Goal: Transaction & Acquisition: Book appointment/travel/reservation

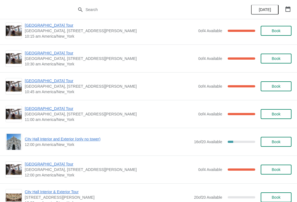
scroll to position [96, 0]
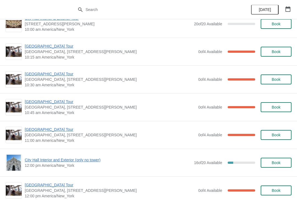
click at [54, 97] on div "[GEOGRAPHIC_DATA] [GEOGRAPHIC_DATA], [STREET_ADDRESS][PERSON_NAME] 10:45 am Ame…" at bounding box center [148, 107] width 297 height 28
click at [46, 103] on span "[GEOGRAPHIC_DATA] Tour" at bounding box center [110, 101] width 171 height 5
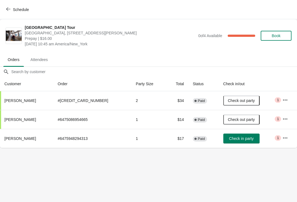
scroll to position [0, 0]
click at [8, 8] on icon "button" at bounding box center [8, 9] width 4 height 4
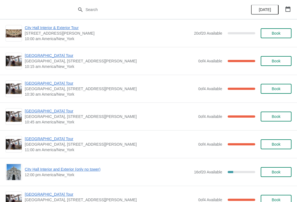
scroll to position [86, 0]
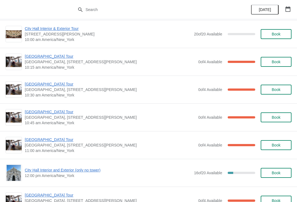
click at [55, 84] on span "[GEOGRAPHIC_DATA] Tour" at bounding box center [110, 83] width 171 height 5
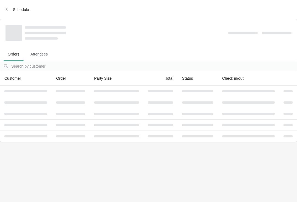
scroll to position [0, 0]
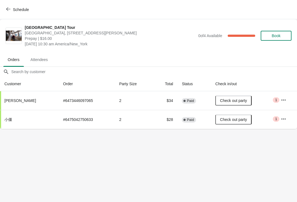
click at [10, 7] on button "Schedule" at bounding box center [18, 10] width 31 height 10
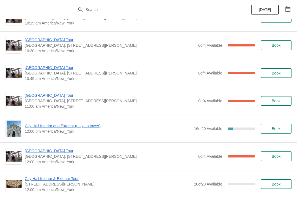
scroll to position [135, 0]
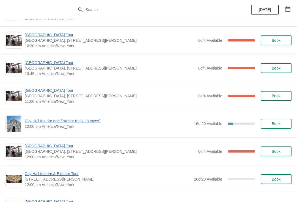
click at [46, 90] on span "[GEOGRAPHIC_DATA] Tour" at bounding box center [110, 90] width 171 height 5
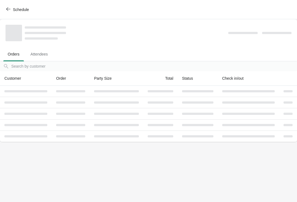
scroll to position [0, 0]
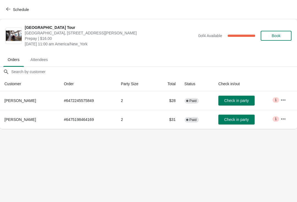
click at [8, 10] on icon "button" at bounding box center [8, 9] width 4 height 4
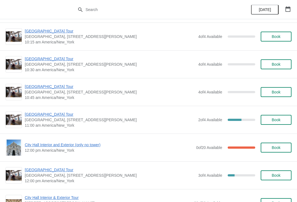
scroll to position [656, 0]
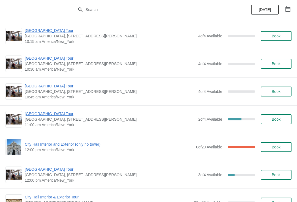
click at [284, 115] on button "Book" at bounding box center [276, 119] width 31 height 10
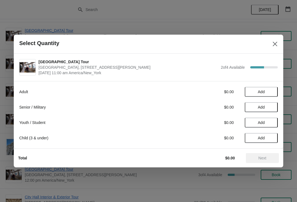
click at [268, 90] on span "Add" at bounding box center [261, 92] width 23 height 4
click at [269, 90] on icon at bounding box center [271, 92] width 6 height 6
click at [268, 159] on span "Next" at bounding box center [262, 158] width 24 height 4
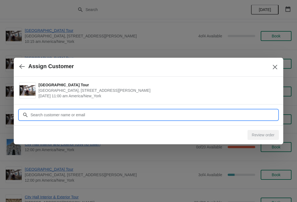
click at [225, 116] on input "Customer" at bounding box center [153, 115] width 247 height 10
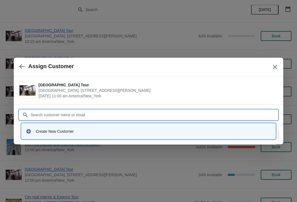
click at [86, 133] on div "Create New Customer" at bounding box center [153, 131] width 235 height 5
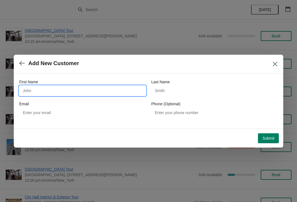
click at [86, 89] on input "First Name" at bounding box center [82, 91] width 126 height 10
type input "Pasehen"
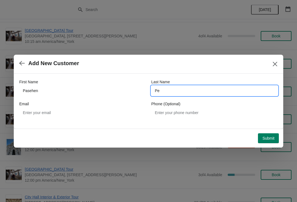
type input "P"
type input "K"
type input "Klaus"
click at [270, 138] on span "Submit" at bounding box center [268, 138] width 12 height 4
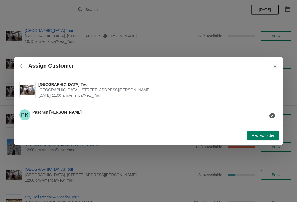
click at [268, 135] on span "Review order" at bounding box center [263, 135] width 23 height 4
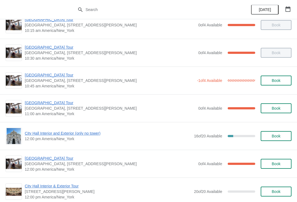
scroll to position [131, 0]
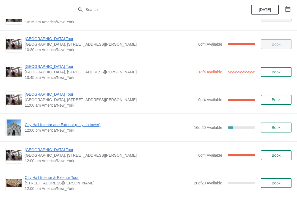
click at [50, 95] on span "City Hall Tower Tour" at bounding box center [110, 94] width 171 height 5
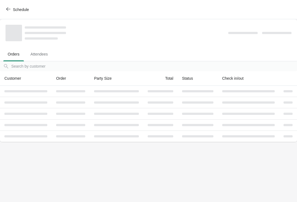
scroll to position [0, 0]
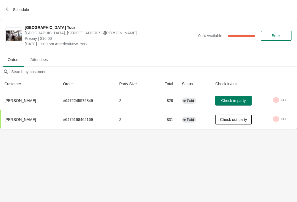
click at [8, 10] on icon "button" at bounding box center [8, 9] width 4 height 4
